Goal: Information Seeking & Learning: Learn about a topic

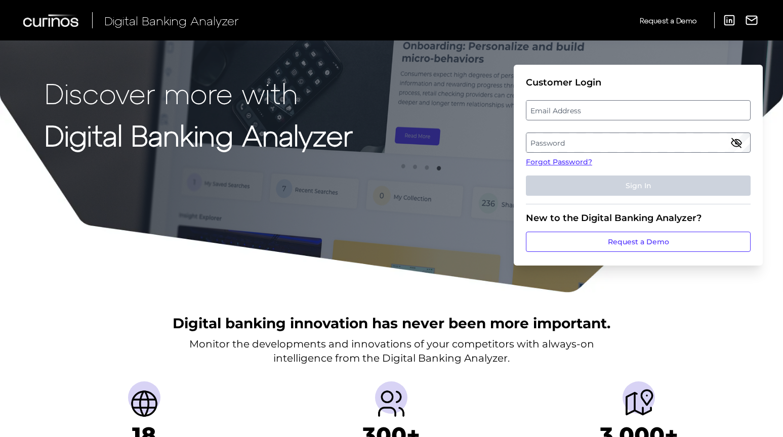
click at [580, 106] on label "Email Address" at bounding box center [637, 110] width 223 height 18
click at [580, 106] on input "email" at bounding box center [638, 110] width 225 height 20
paste input "[EMAIL_ADDRESS][PERSON_NAME][DOMAIN_NAME]"
type input "[EMAIL_ADDRESS][PERSON_NAME][DOMAIN_NAME]"
click at [560, 140] on label "Password" at bounding box center [637, 143] width 223 height 18
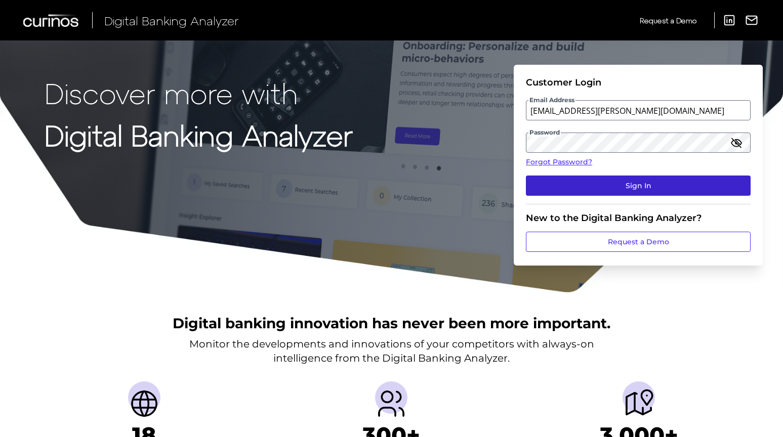
click at [628, 186] on button "Sign In" at bounding box center [638, 186] width 225 height 20
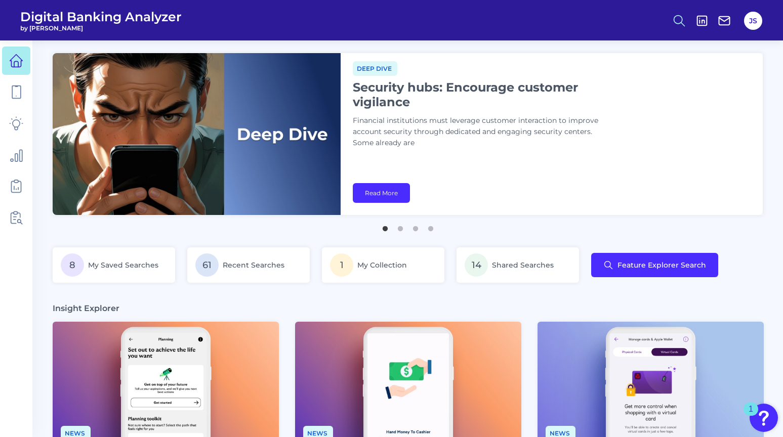
click at [680, 21] on icon at bounding box center [679, 21] width 14 height 14
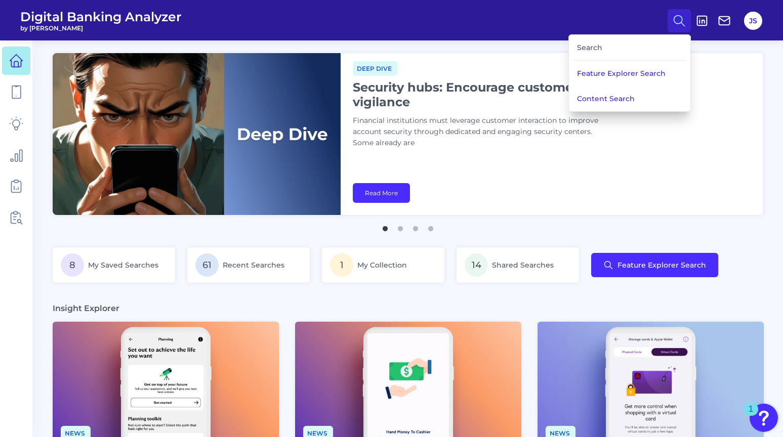
click at [607, 42] on div "Search" at bounding box center [629, 48] width 113 height 26
click at [593, 78] on button "Feature Explorer Search" at bounding box center [629, 73] width 121 height 25
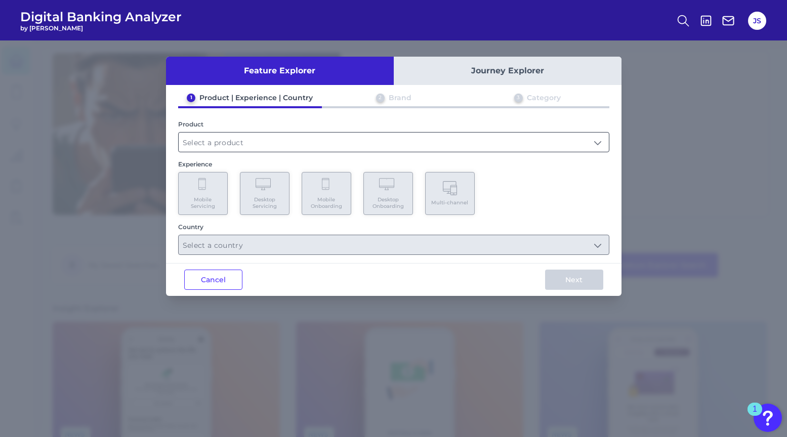
click at [331, 145] on input "text" at bounding box center [394, 142] width 430 height 19
click at [299, 143] on input "text" at bounding box center [394, 142] width 430 height 19
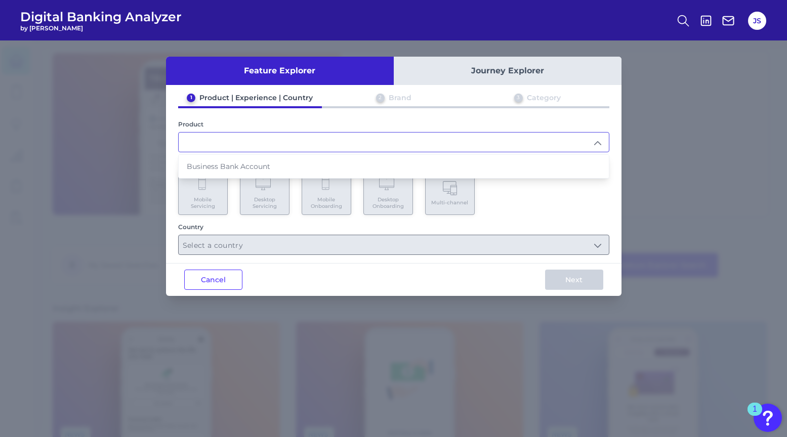
click at [295, 228] on div "Country" at bounding box center [393, 227] width 431 height 8
click at [375, 96] on div "2 Brand" at bounding box center [394, 99] width 144 height 13
click at [207, 279] on button "Cancel" at bounding box center [213, 280] width 58 height 20
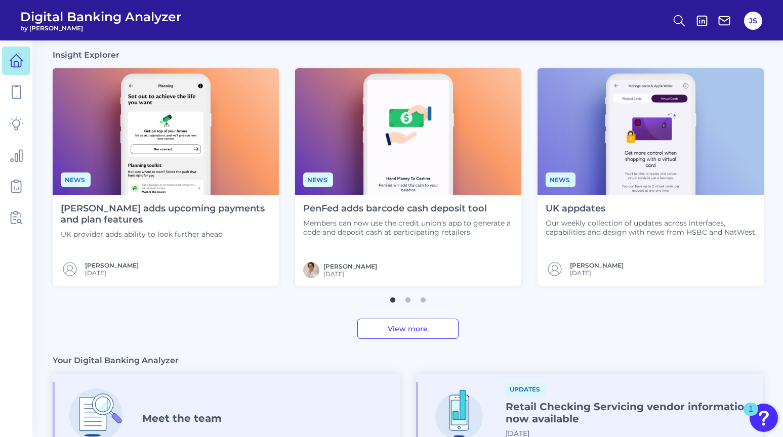
scroll to position [275, 0]
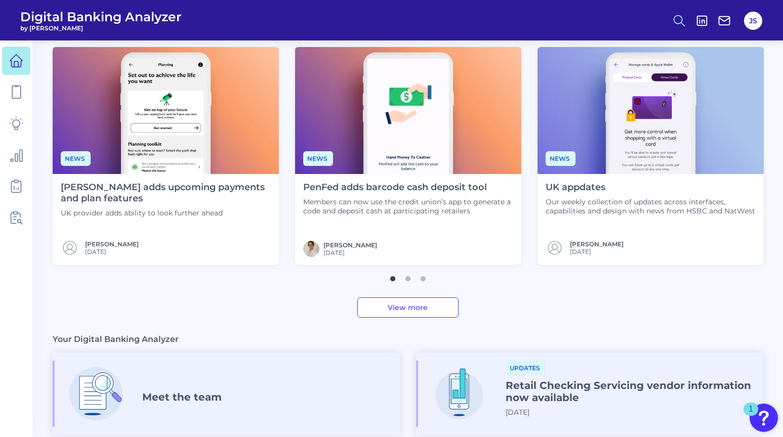
click at [672, 12] on button at bounding box center [678, 20] width 23 height 23
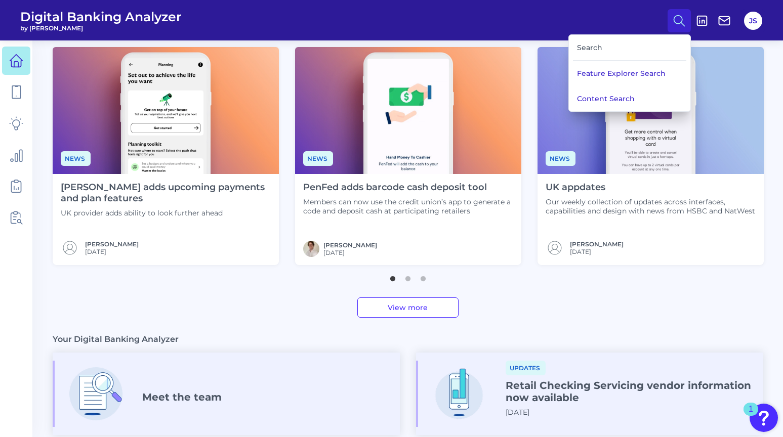
click at [605, 51] on div "Search" at bounding box center [629, 48] width 113 height 26
click at [591, 92] on button "Content Search" at bounding box center [629, 98] width 121 height 25
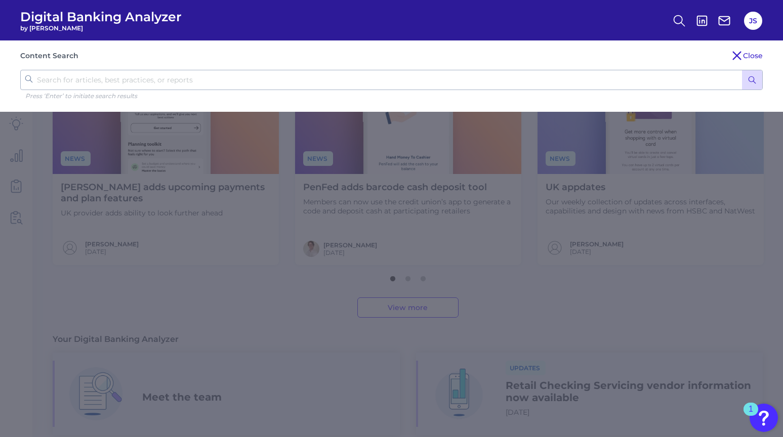
click at [433, 83] on input "text" at bounding box center [391, 80] width 742 height 20
type input "a"
type input "capital one business credit card"
click at [742, 70] on button "submit" at bounding box center [752, 79] width 20 height 19
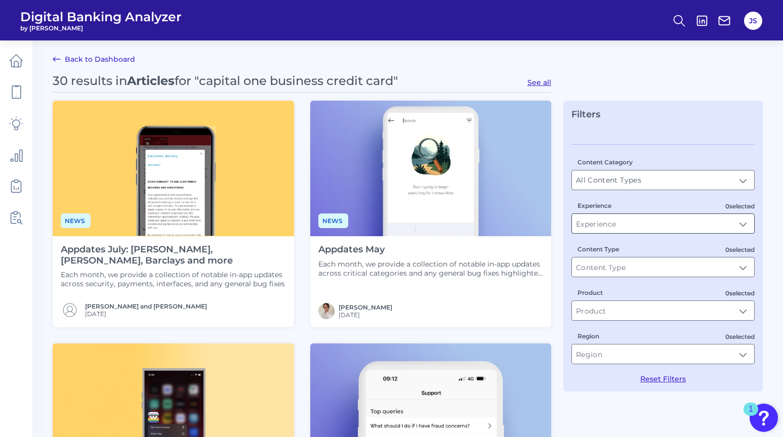
click at [597, 226] on input "Experience" at bounding box center [663, 223] width 182 height 19
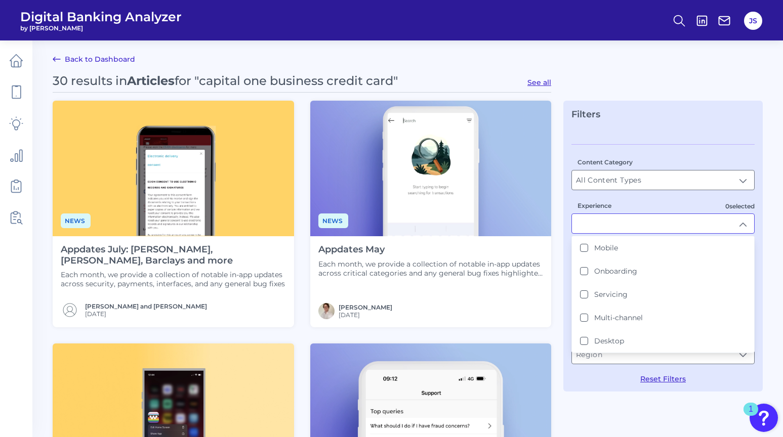
click at [597, 226] on input "Experience" at bounding box center [663, 223] width 182 height 19
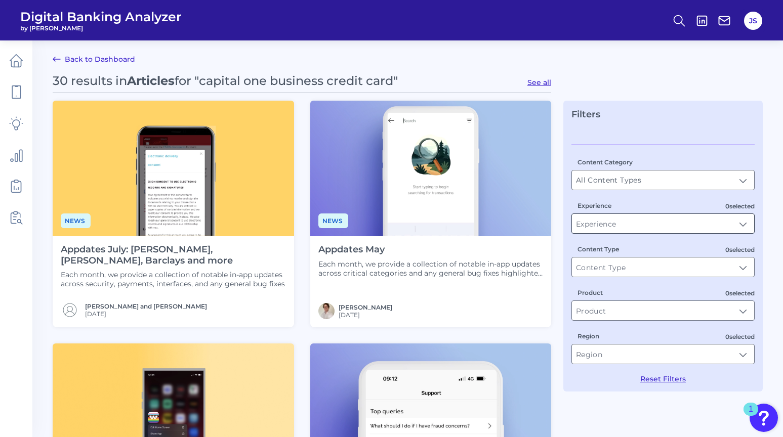
click at [597, 226] on input "Experience" at bounding box center [663, 223] width 182 height 19
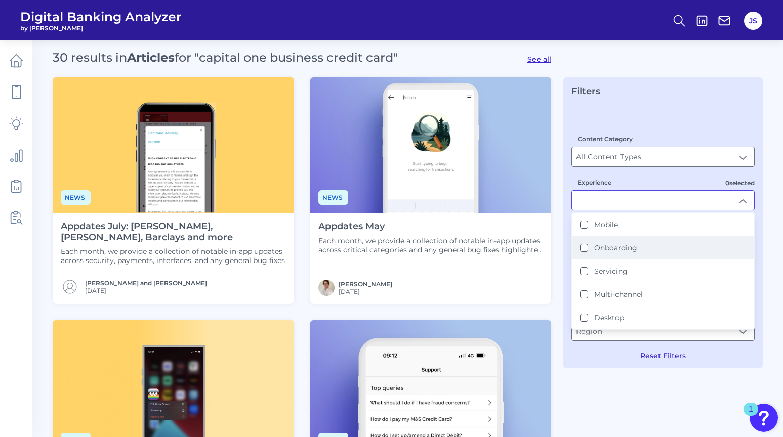
scroll to position [21, 0]
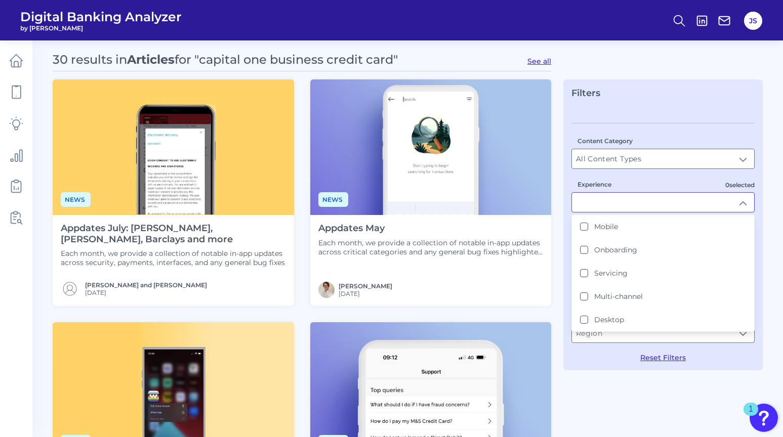
click at [613, 201] on input "Experience" at bounding box center [663, 202] width 182 height 19
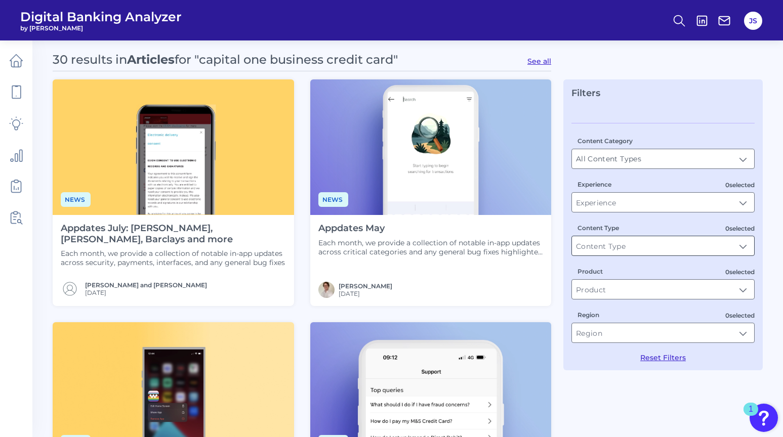
click at [599, 247] on input "Content Type" at bounding box center [663, 245] width 182 height 19
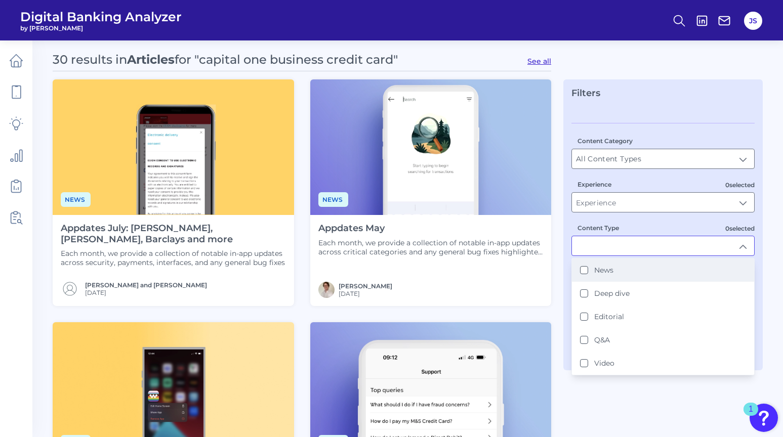
scroll to position [36, 0]
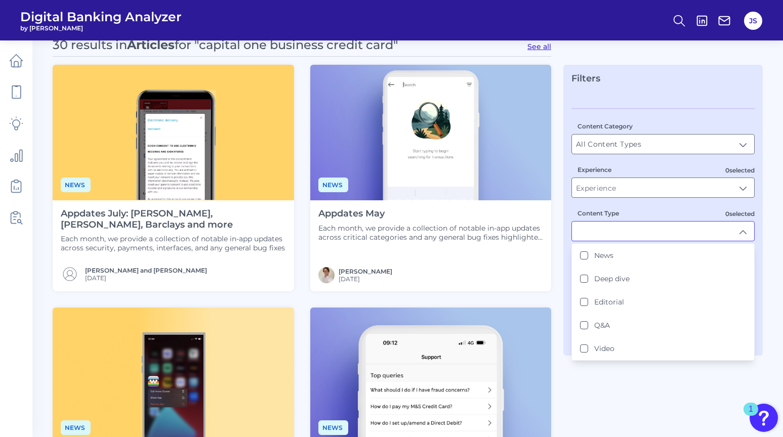
click at [598, 242] on div "Content Category All Content Types All Content Types 0 selected Experience 0 se…" at bounding box center [662, 227] width 183 height 239
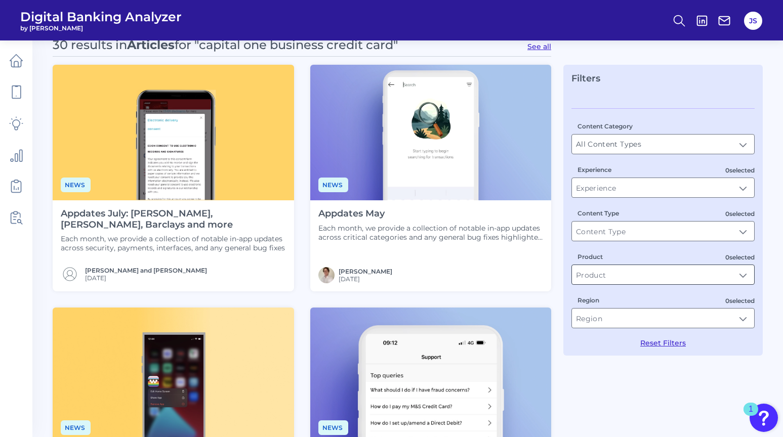
click at [597, 272] on input "Product" at bounding box center [663, 274] width 182 height 19
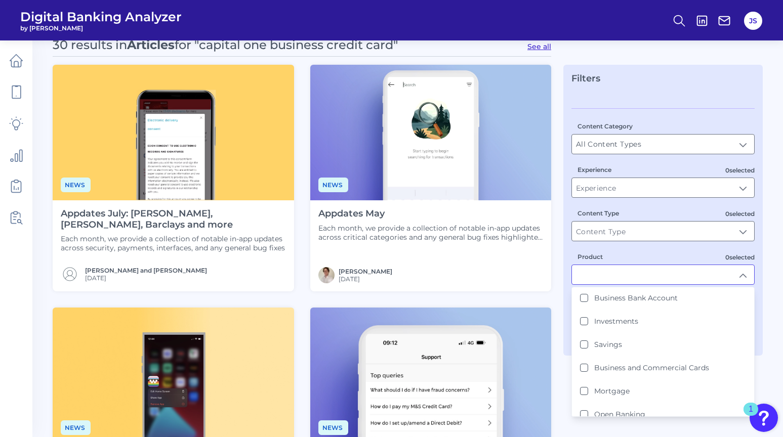
scroll to position [72, 0]
click at [584, 364] on Cards "Business and Commercial Cards" at bounding box center [584, 367] width 8 height 8
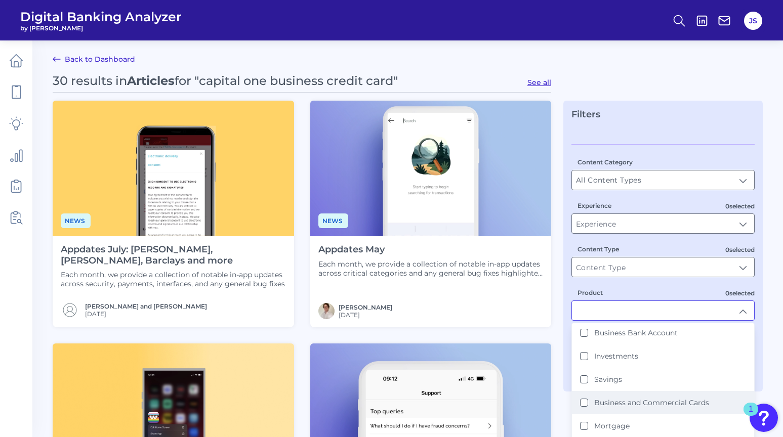
type input "Business and Commercial Cards"
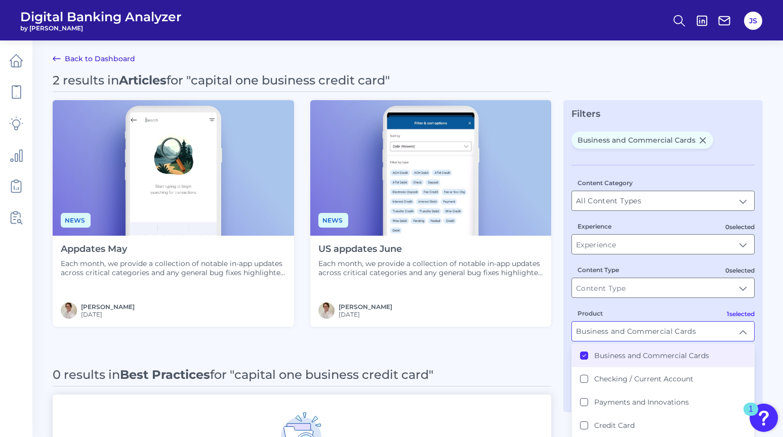
click at [434, 58] on main "Back to Dashboard 2 results in Articles for "capital one business credit card" …" at bounding box center [391, 361] width 783 height 725
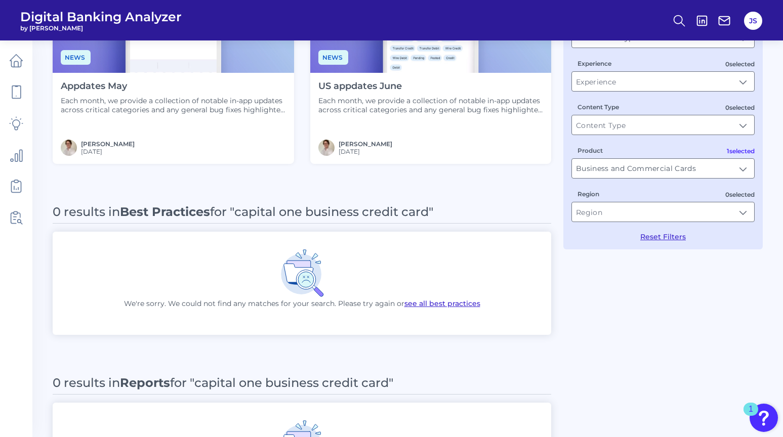
scroll to position [163, 0]
click at [613, 170] on input "Business and Commercial Cards" at bounding box center [663, 168] width 182 height 19
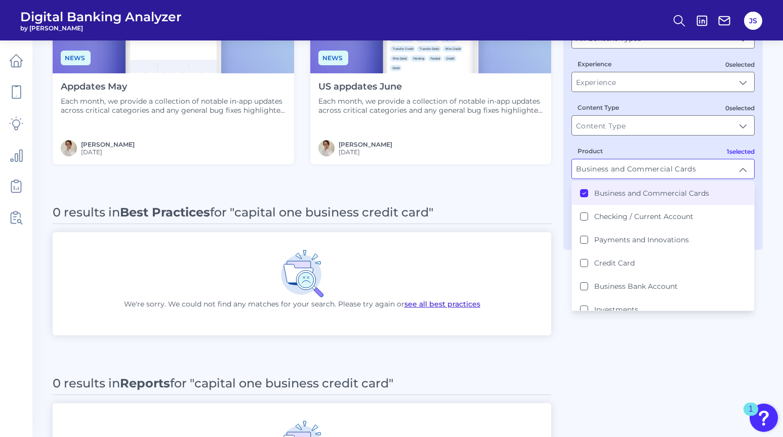
click at [583, 193] on icon at bounding box center [583, 193] width 3 height 2
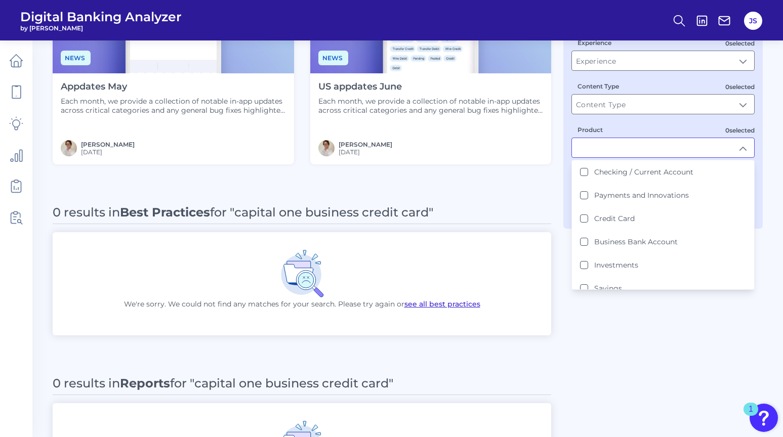
scroll to position [0, 0]
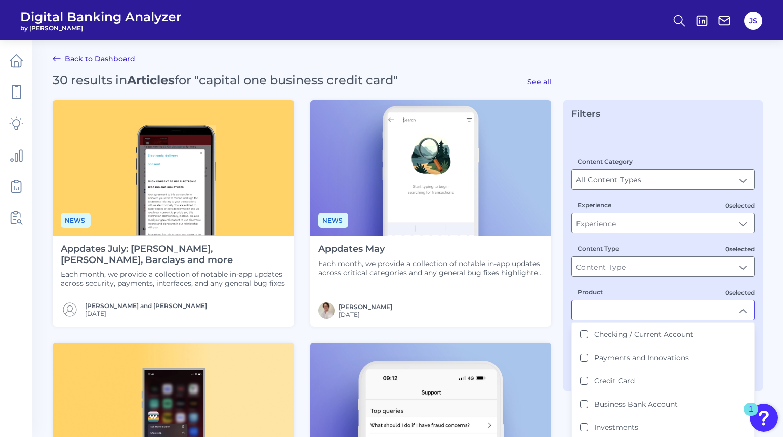
click at [629, 309] on input "Product" at bounding box center [663, 310] width 182 height 19
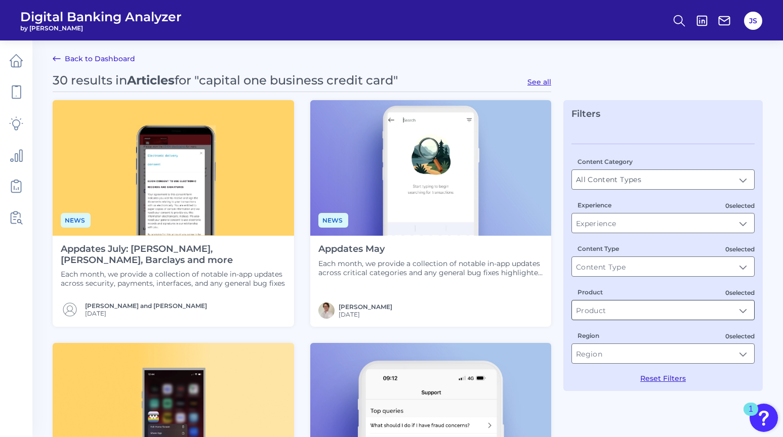
click at [629, 309] on input "Product" at bounding box center [663, 310] width 182 height 19
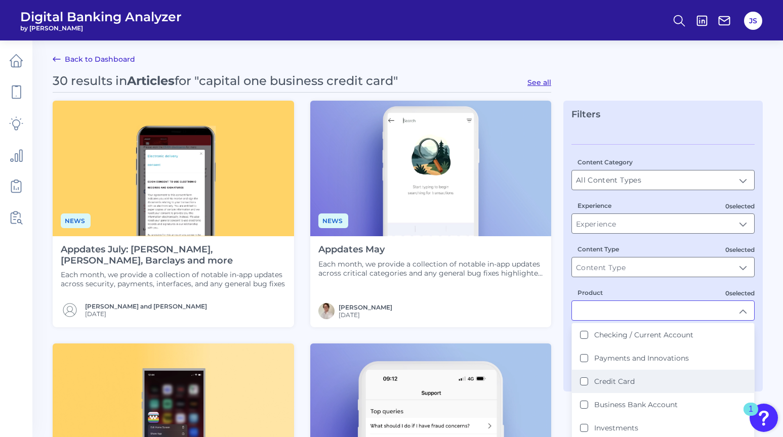
click at [627, 378] on label "Credit Card" at bounding box center [614, 381] width 40 height 9
type input "Credit Card"
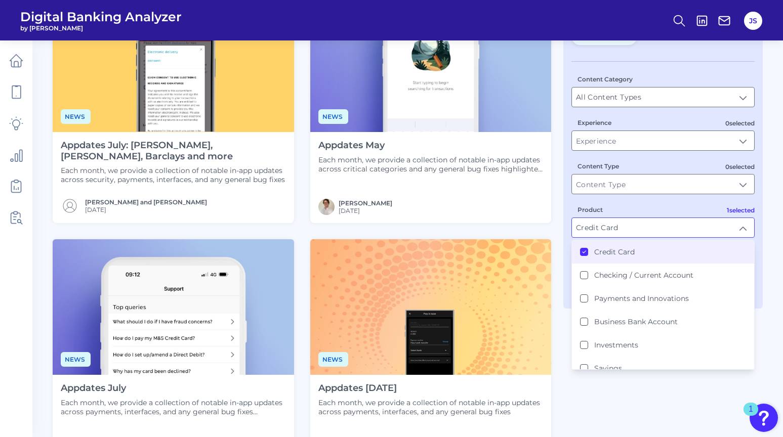
scroll to position [85, 0]
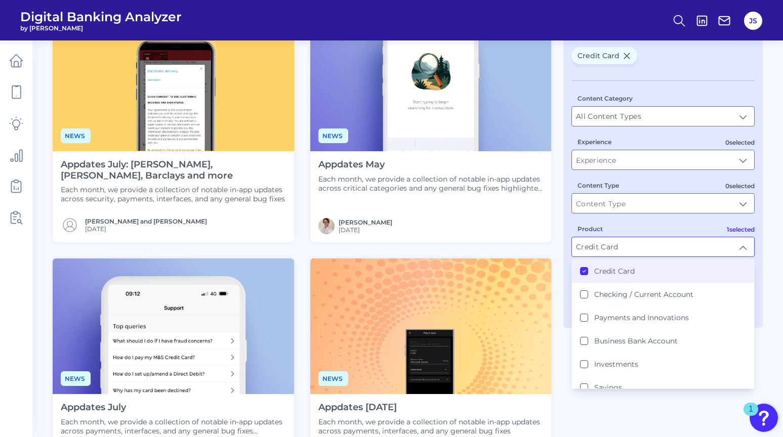
click at [586, 271] on icon at bounding box center [583, 271] width 5 height 5
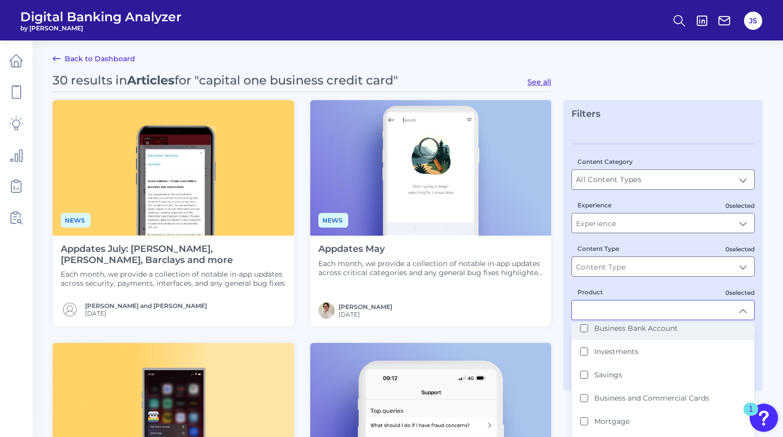
scroll to position [77, 0]
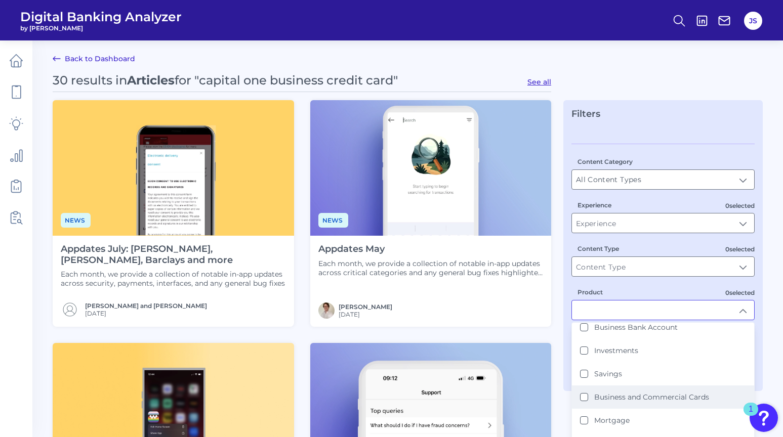
click at [586, 397] on Cards "Business and Commercial Cards" at bounding box center [584, 397] width 8 height 8
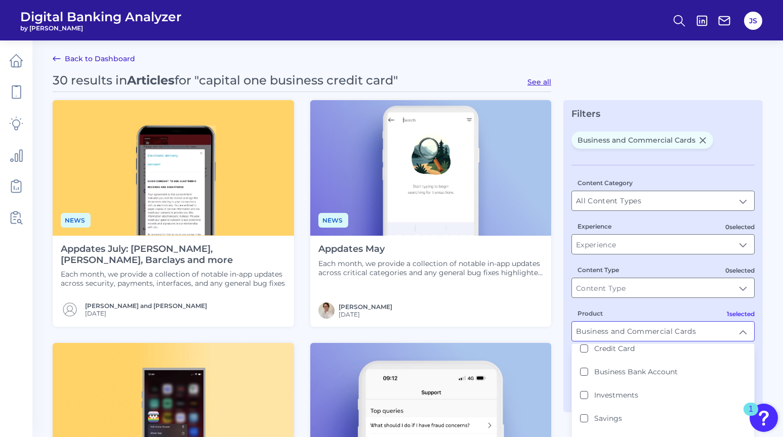
type input "Business and Commercial Cards"
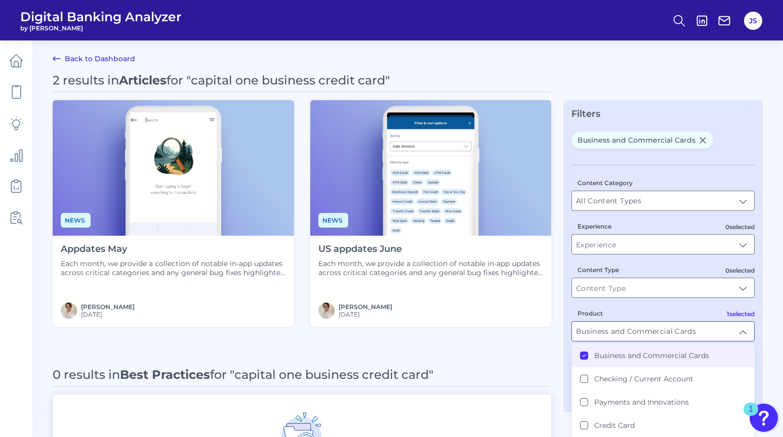
click at [593, 64] on main "Back to Dashboard 2 results in Articles for "capital one business credit card" …" at bounding box center [391, 361] width 783 height 725
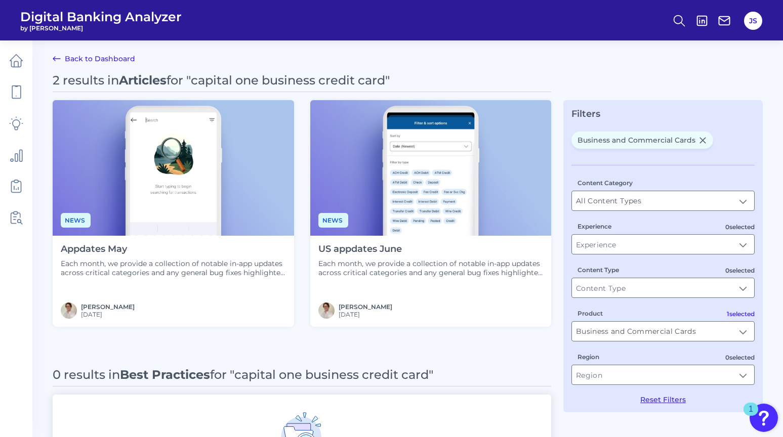
click at [161, 171] on img at bounding box center [173, 168] width 241 height 136
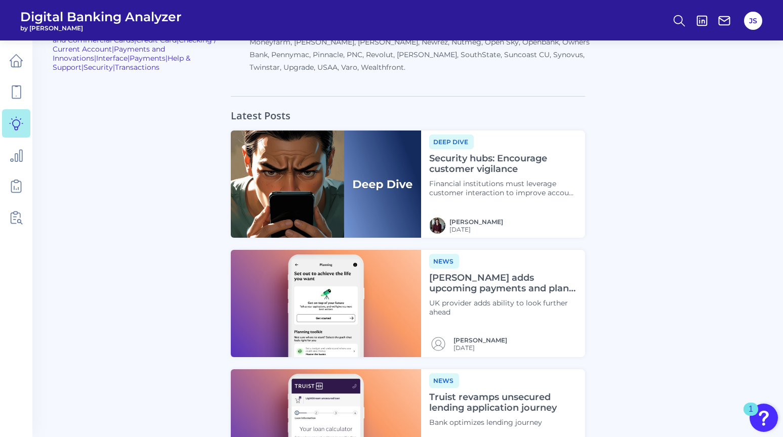
scroll to position [1196, 0]
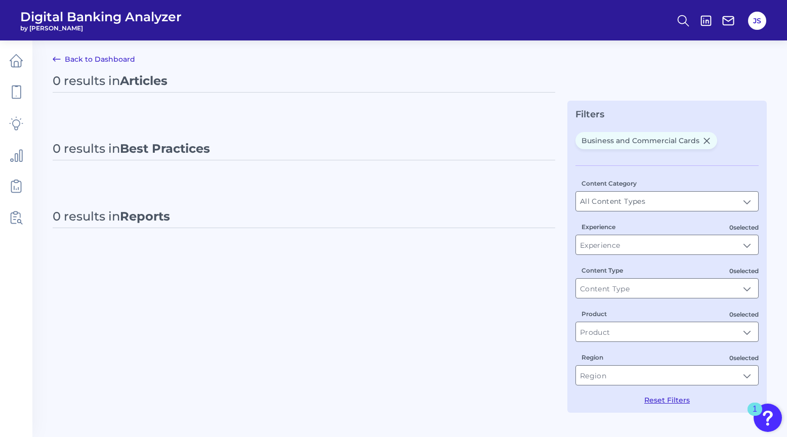
type input "Business and Commercial Cards"
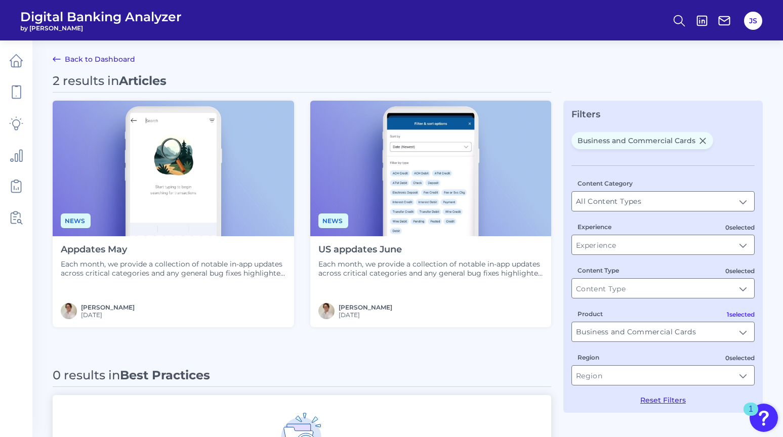
click at [421, 175] on img at bounding box center [430, 169] width 241 height 136
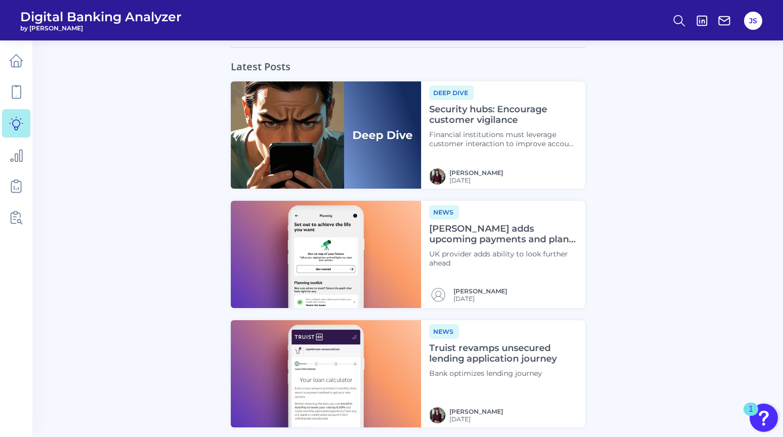
scroll to position [1011, 0]
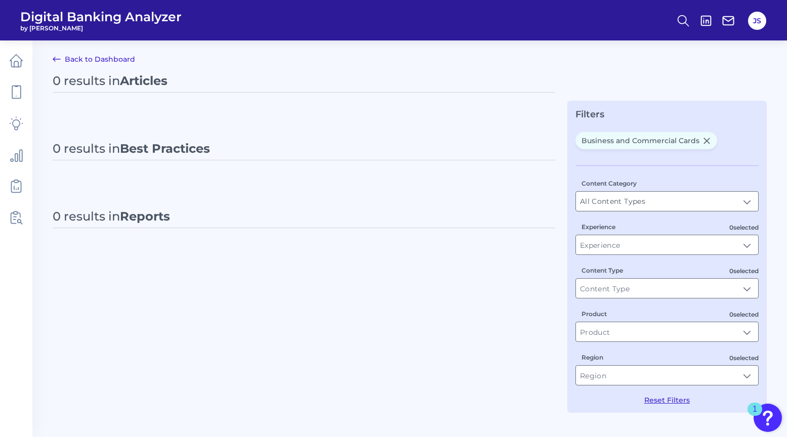
type input "Business and Commercial Cards"
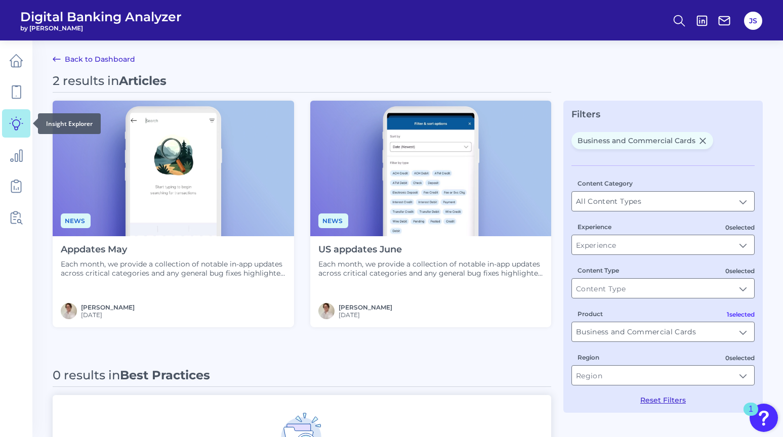
click at [19, 126] on icon at bounding box center [16, 123] width 13 height 13
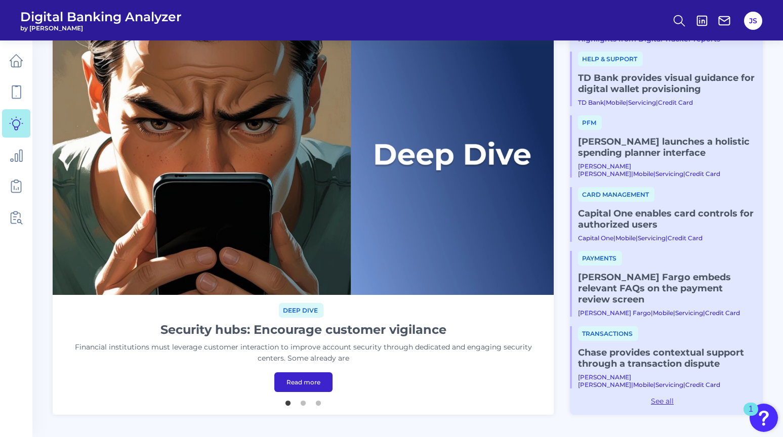
scroll to position [74, 0]
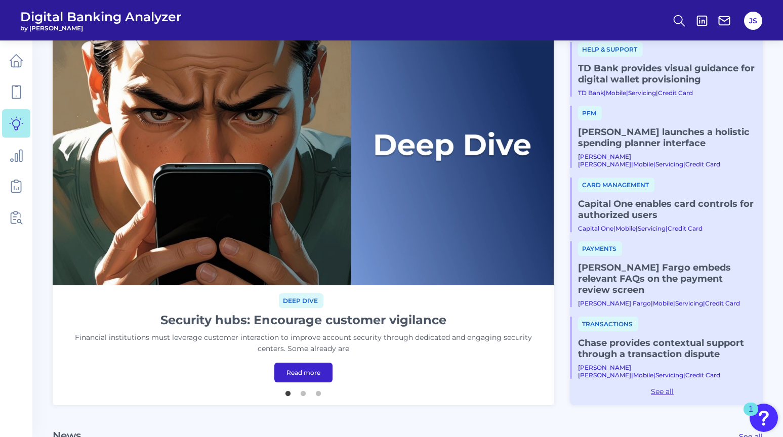
click at [669, 218] on link "Capital One enables card controls for authorized users" at bounding box center [666, 209] width 177 height 22
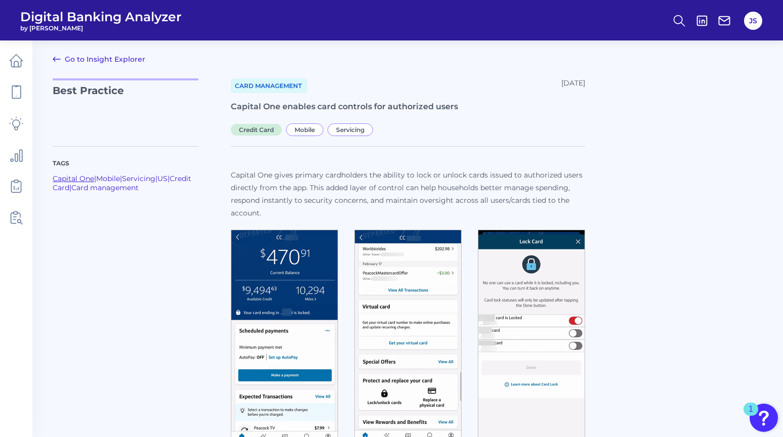
click at [89, 181] on link "Capital One" at bounding box center [73, 178] width 41 height 9
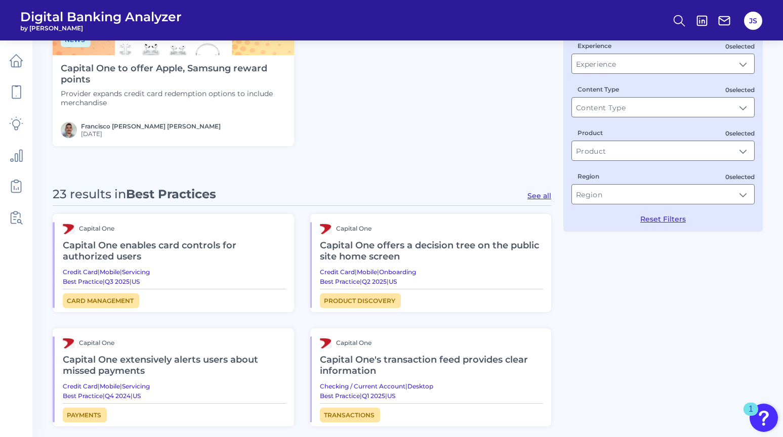
scroll to position [292, 0]
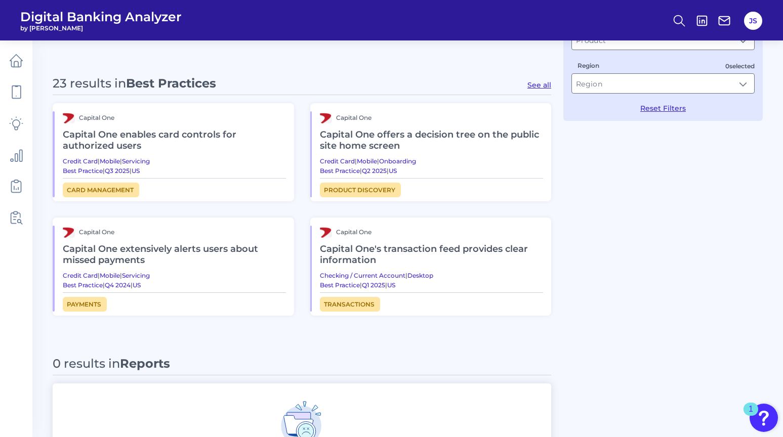
click at [546, 88] on button "See all" at bounding box center [539, 84] width 24 height 9
type input "Best Practices"
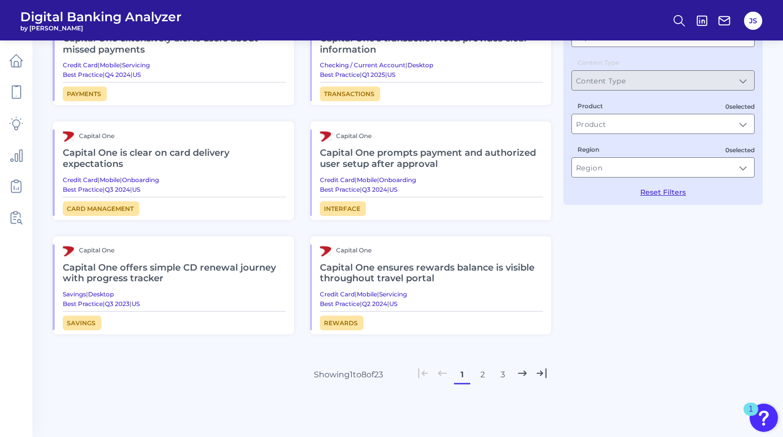
scroll to position [242, 0]
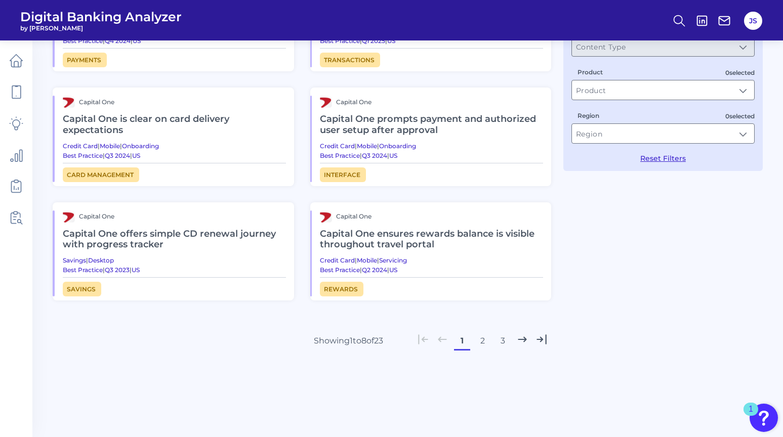
click at [479, 335] on button "2" at bounding box center [482, 341] width 16 height 16
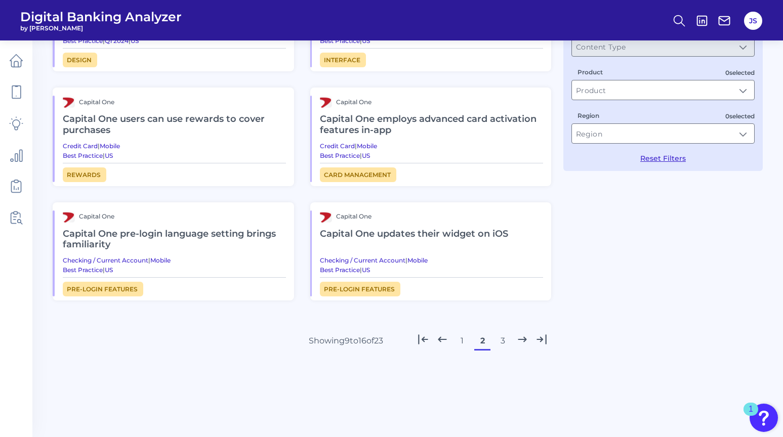
click at [504, 335] on button "3" at bounding box center [502, 341] width 16 height 16
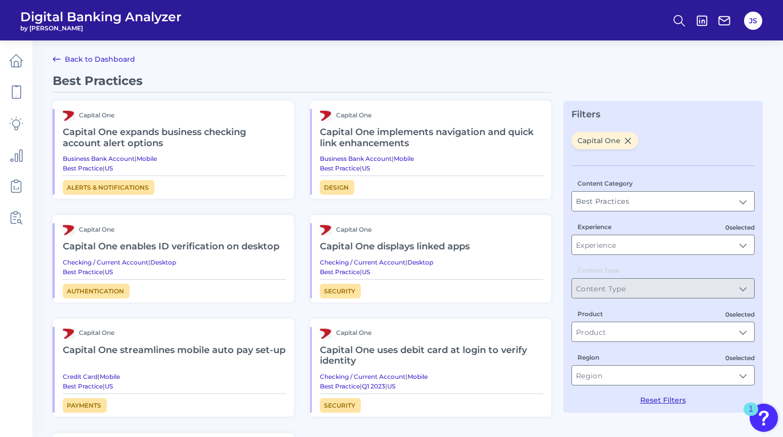
scroll to position [220, 0]
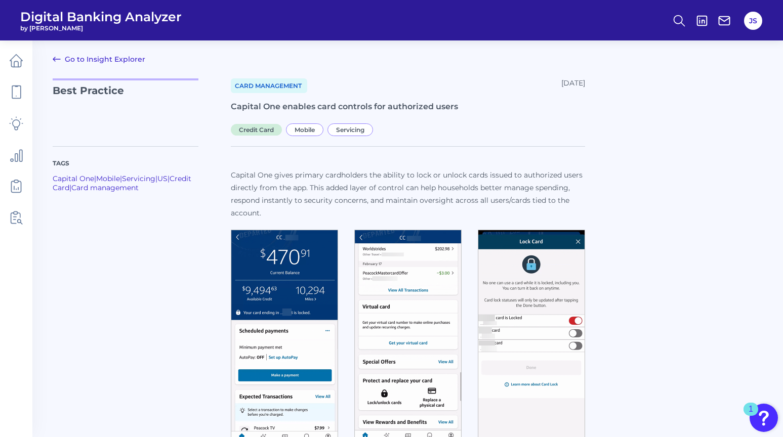
click at [77, 171] on div "Tags Capital One | Mobile | Servicing | [GEOGRAPHIC_DATA] | Credit Card | Card …" at bounding box center [126, 175] width 146 height 58
click at [77, 177] on link "Capital One" at bounding box center [73, 178] width 41 height 9
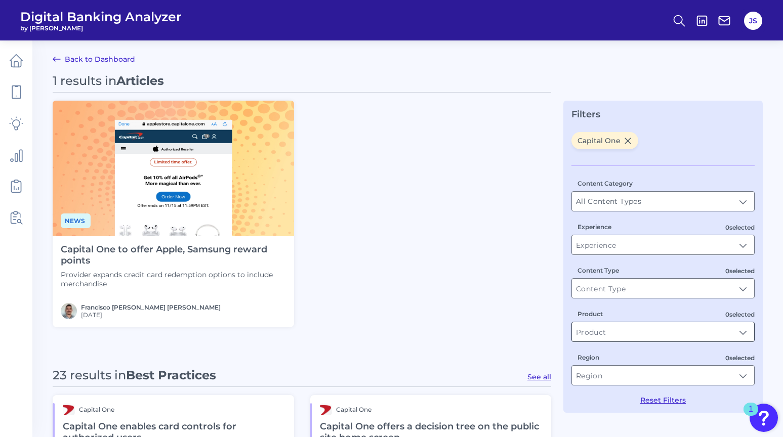
click at [659, 330] on input "Product" at bounding box center [663, 331] width 182 height 19
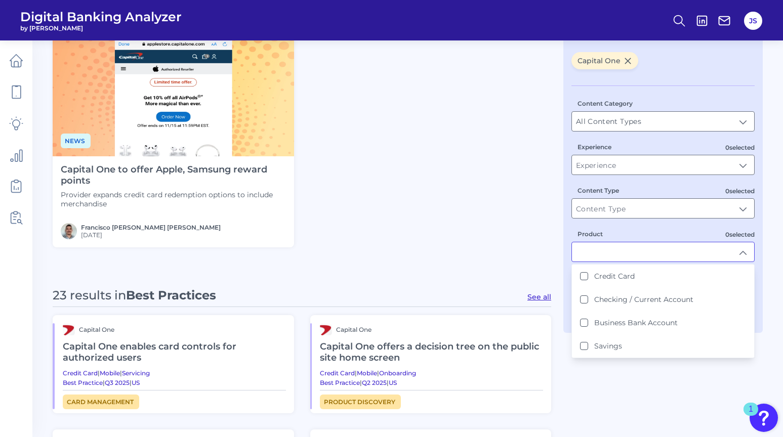
scroll to position [82, 0]
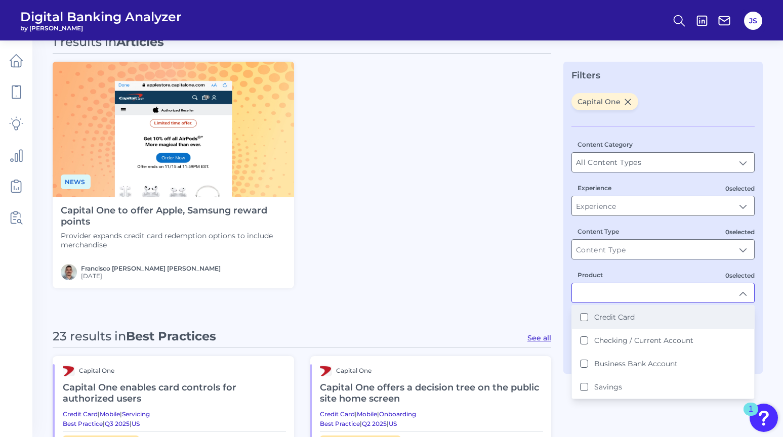
click at [585, 318] on Card "Credit Card" at bounding box center [584, 317] width 8 height 8
type input "Credit Card"
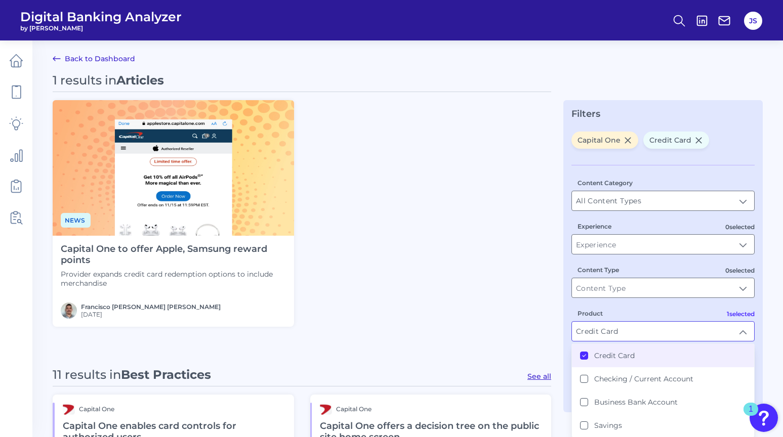
click at [479, 252] on div "News Capital One to offer Apple, Samsung reward points Provider expands credit …" at bounding box center [302, 213] width 498 height 227
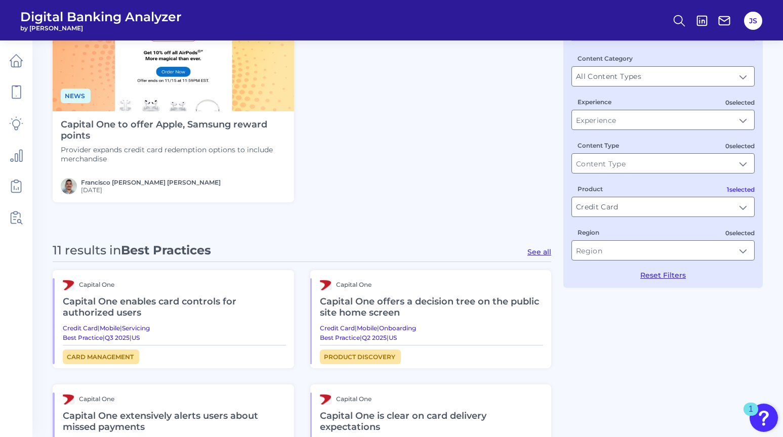
scroll to position [125, 0]
click at [609, 250] on input "Region" at bounding box center [663, 249] width 182 height 19
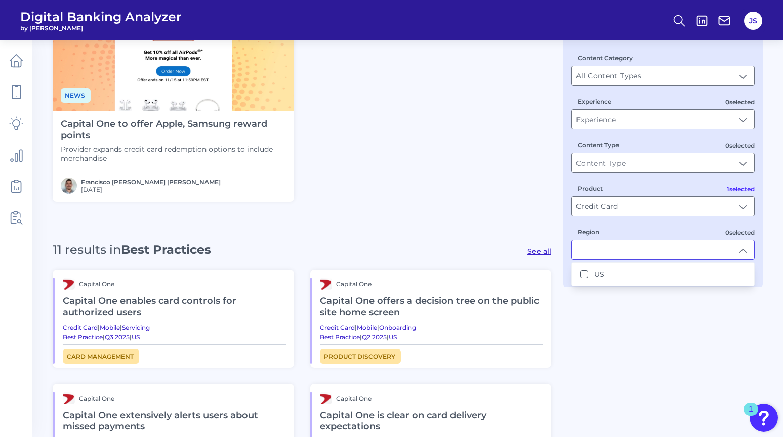
click at [471, 219] on div "1 results in Articles News Capital One to offer Apple, Samsung reward points Pr…" at bounding box center [302, 321] width 498 height 746
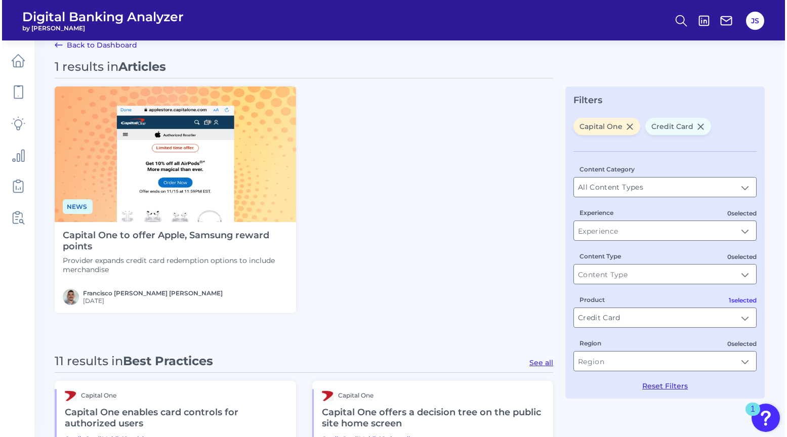
scroll to position [0, 0]
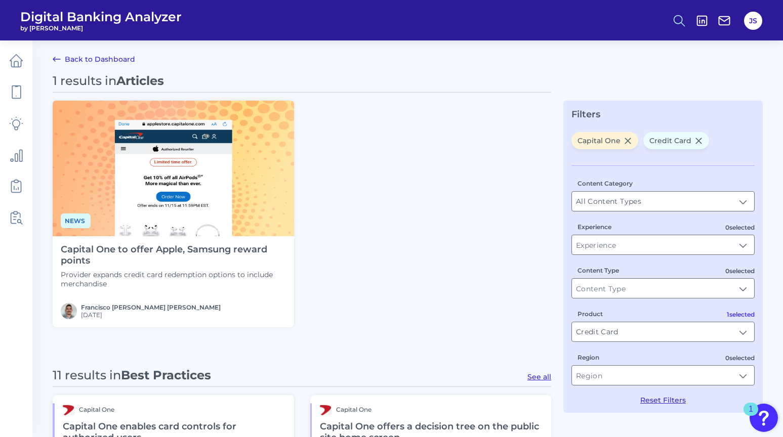
click at [683, 28] on button at bounding box center [678, 20] width 23 height 23
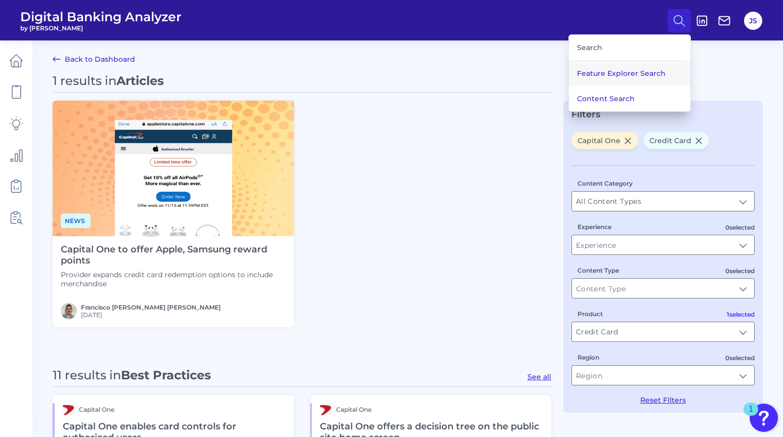
click at [611, 76] on button "Feature Explorer Search" at bounding box center [629, 73] width 121 height 25
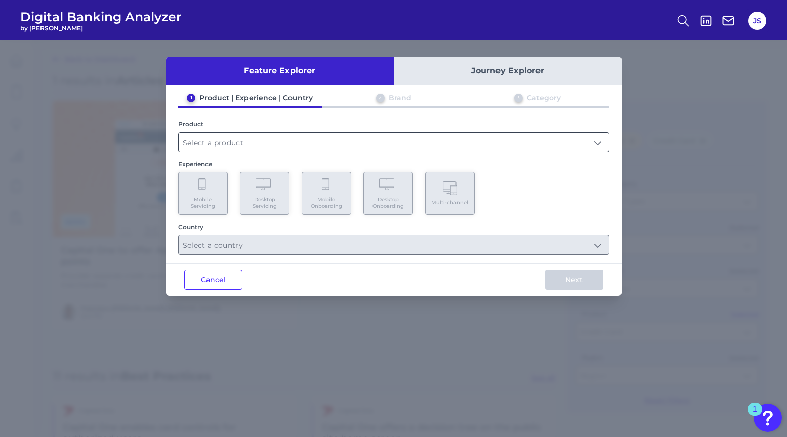
click at [208, 145] on input "text" at bounding box center [394, 142] width 430 height 19
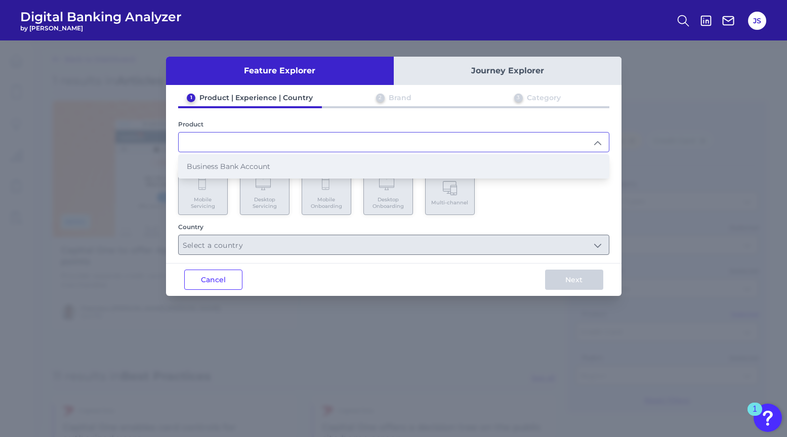
click at [211, 165] on span "Business Bank Account" at bounding box center [228, 166] width 83 height 9
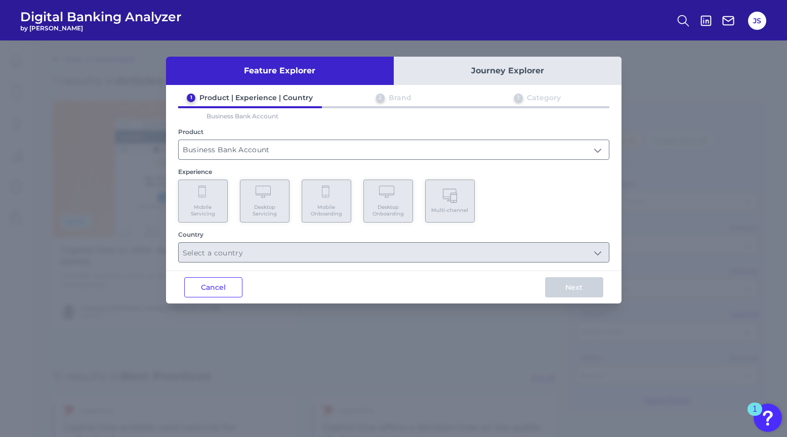
type input "Business Bank Account"
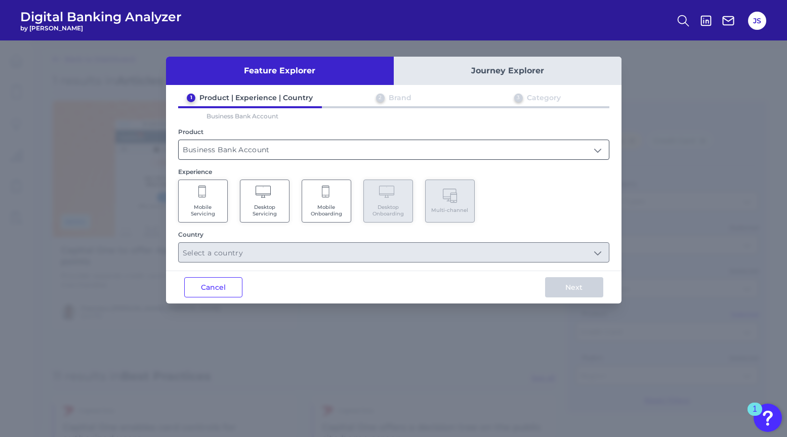
click at [238, 151] on input "Business Bank Account" at bounding box center [394, 149] width 430 height 19
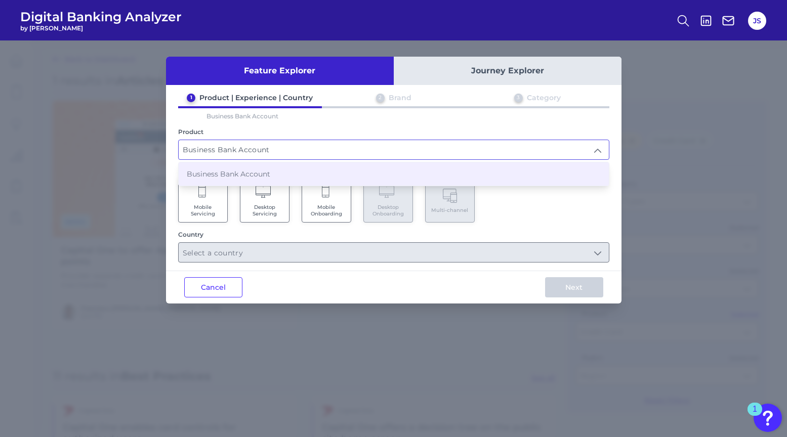
click at [420, 95] on div "2 Brand" at bounding box center [394, 99] width 144 height 13
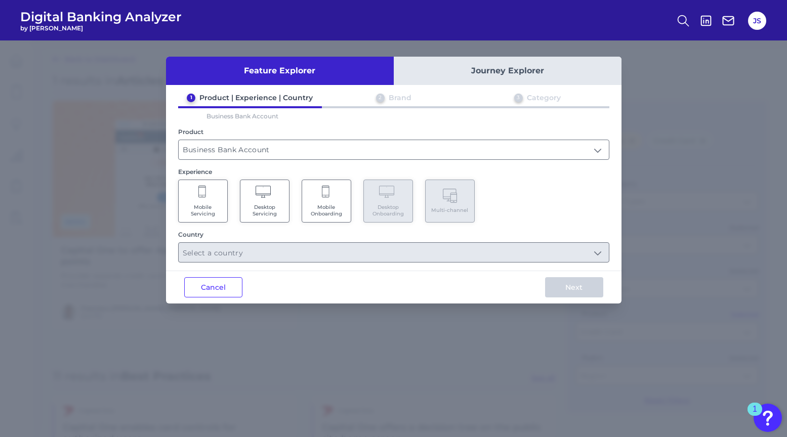
click at [456, 69] on button "Journey Explorer" at bounding box center [508, 71] width 228 height 28
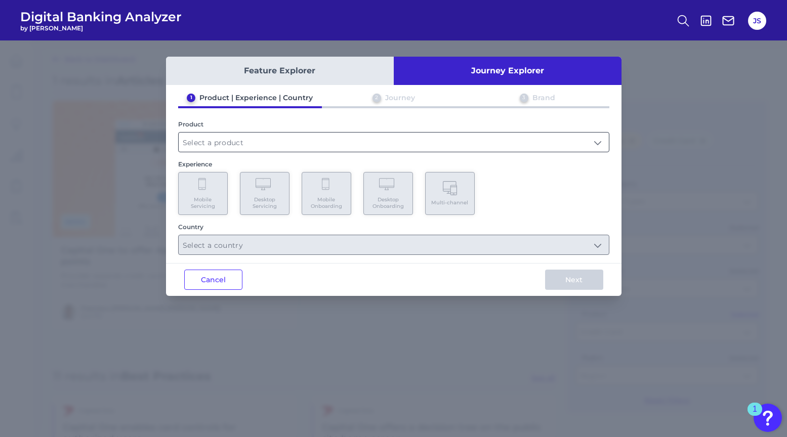
click at [231, 139] on input "text" at bounding box center [394, 142] width 430 height 19
click at [219, 147] on input "text" at bounding box center [394, 142] width 430 height 19
